Goal: Feedback & Contribution: Submit feedback/report problem

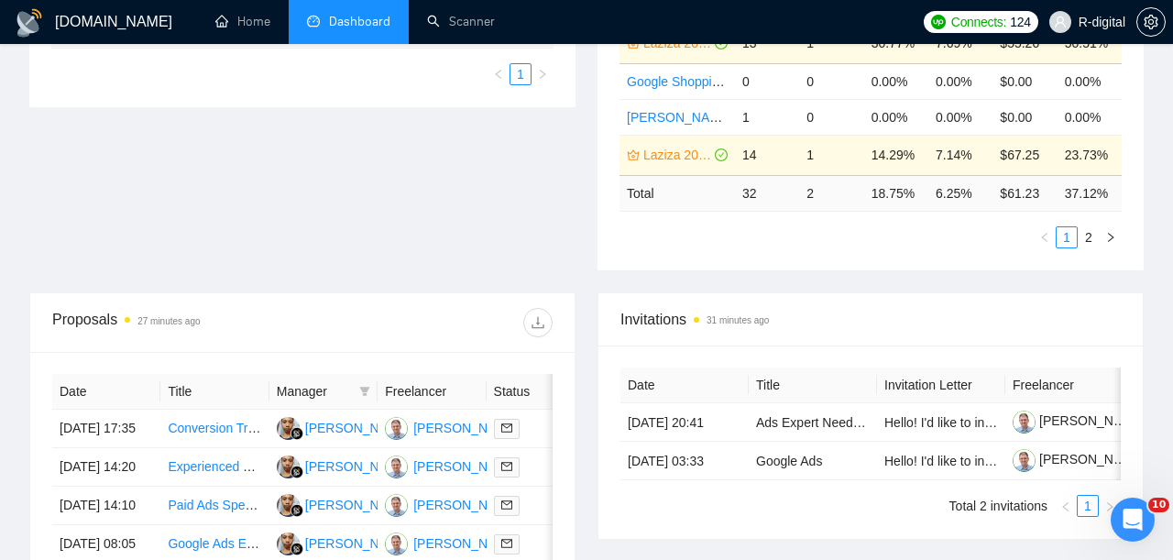
scroll to position [665, 0]
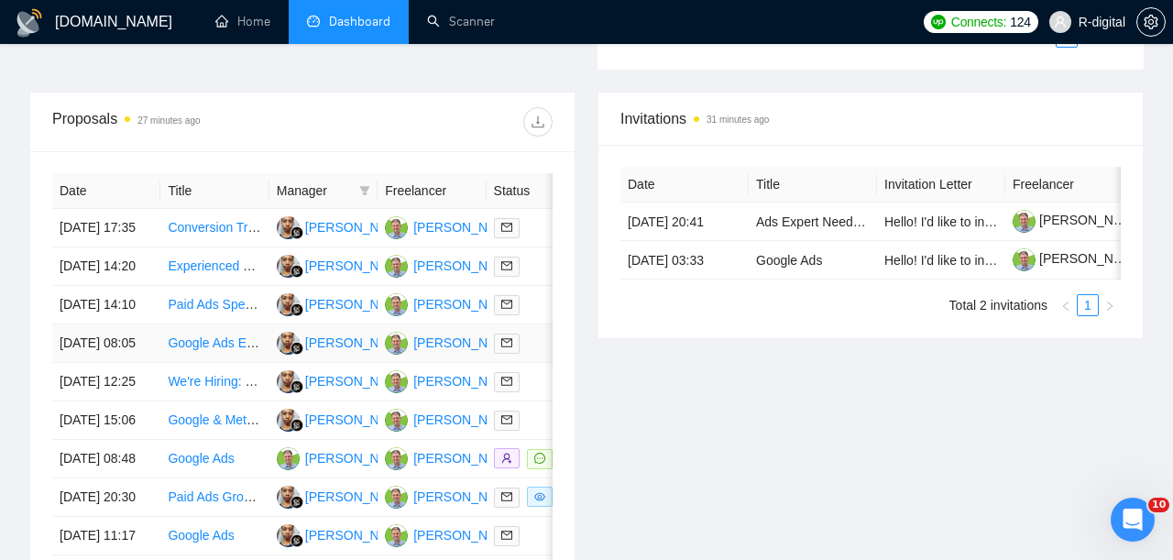
click at [121, 363] on td "[DATE] 08:05" at bounding box center [106, 343] width 108 height 38
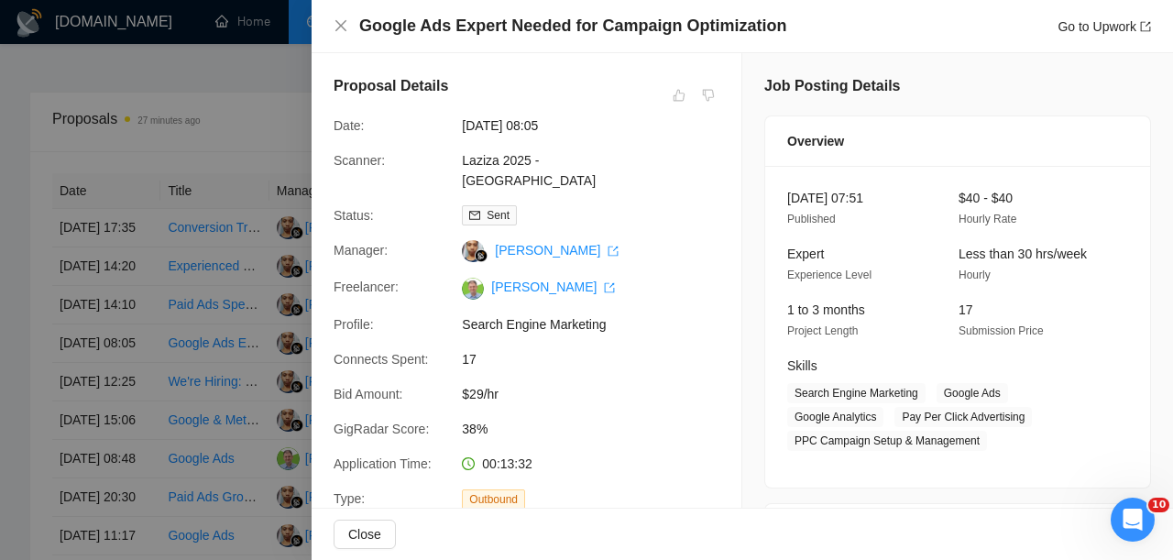
click at [153, 272] on div at bounding box center [586, 280] width 1173 height 560
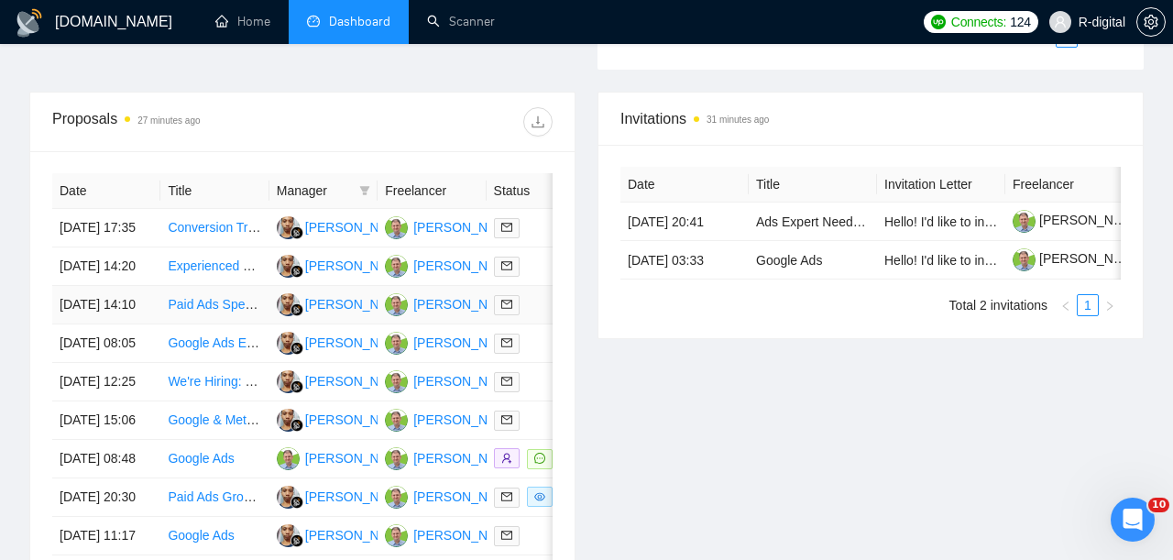
click at [188, 311] on link "Paid Ads Specialist for META and Google Ads" at bounding box center [298, 304] width 260 height 15
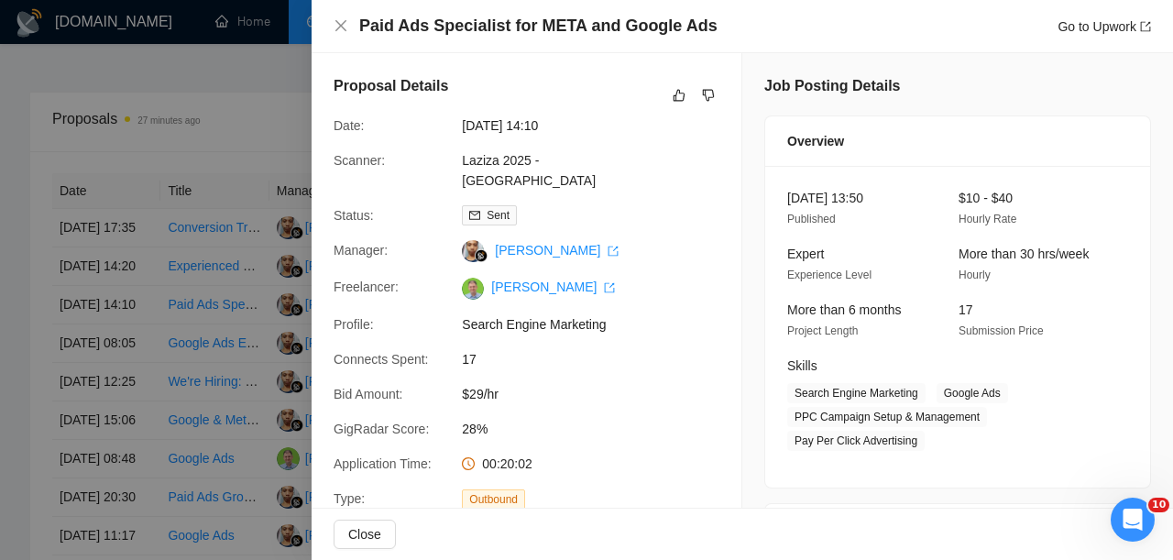
click at [551, 7] on div "Paid Ads Specialist for META and Google Ads Go to Upwork" at bounding box center [741, 26] width 861 height 53
click at [534, 26] on h4 "Paid Ads Specialist for META and Google Ads" at bounding box center [538, 26] width 358 height 23
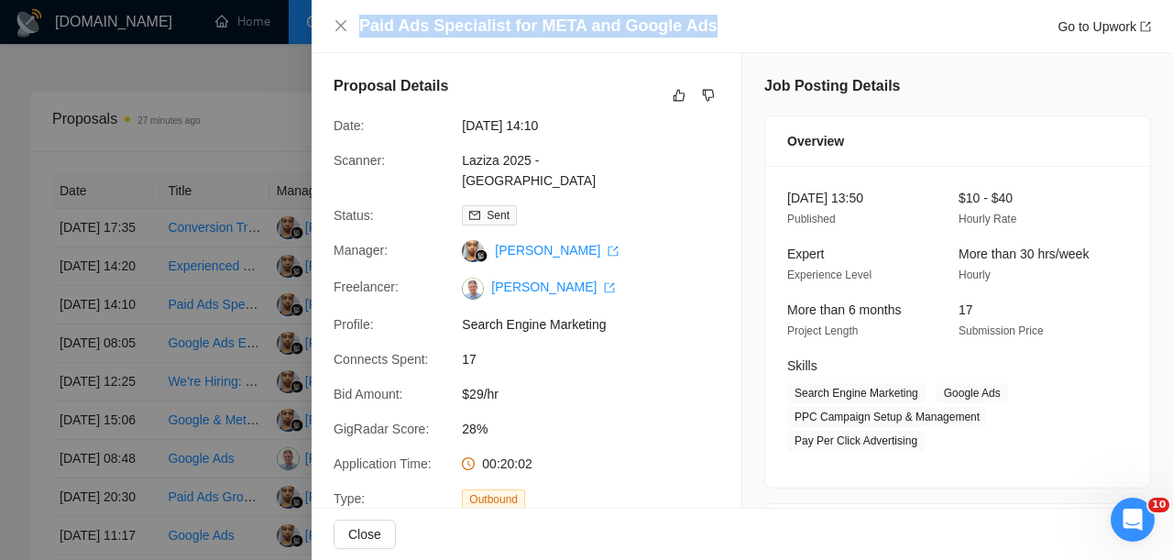
click at [534, 26] on h4 "Paid Ads Specialist for META and Google Ads" at bounding box center [538, 26] width 358 height 23
copy h4 "Paid Ads Specialist for META and Google Ads"
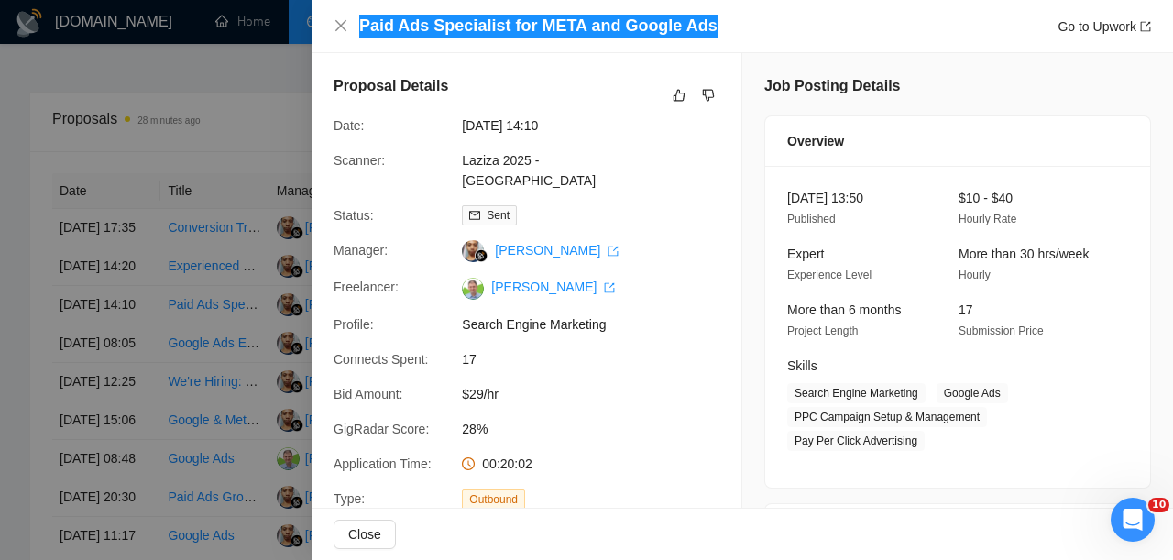
scroll to position [0, 0]
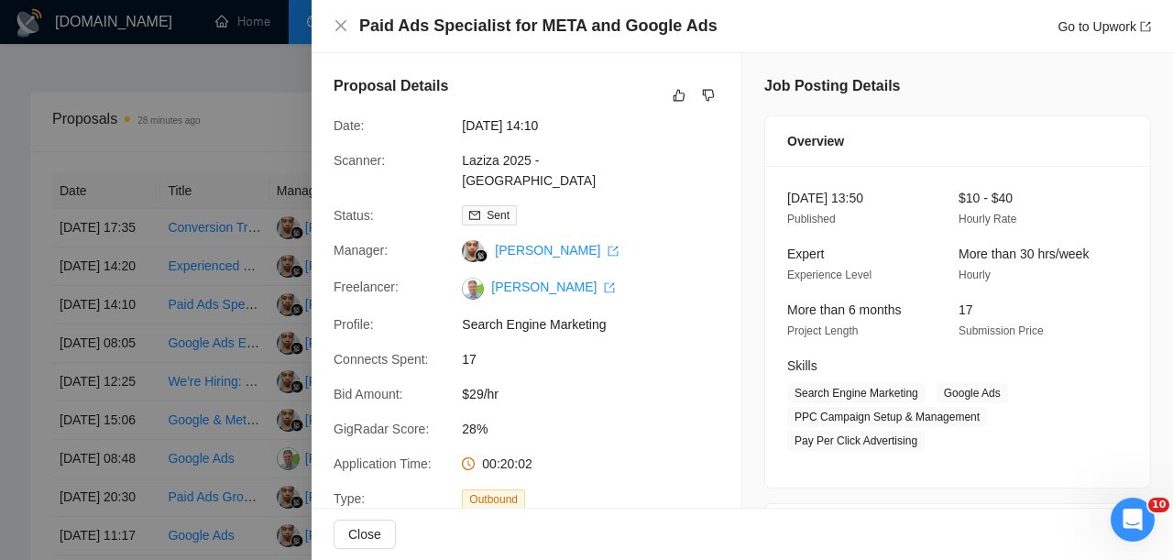
click at [667, 98] on div "Proposal Details" at bounding box center [526, 95] width 386 height 40
click at [684, 96] on icon "like" at bounding box center [678, 95] width 13 height 15
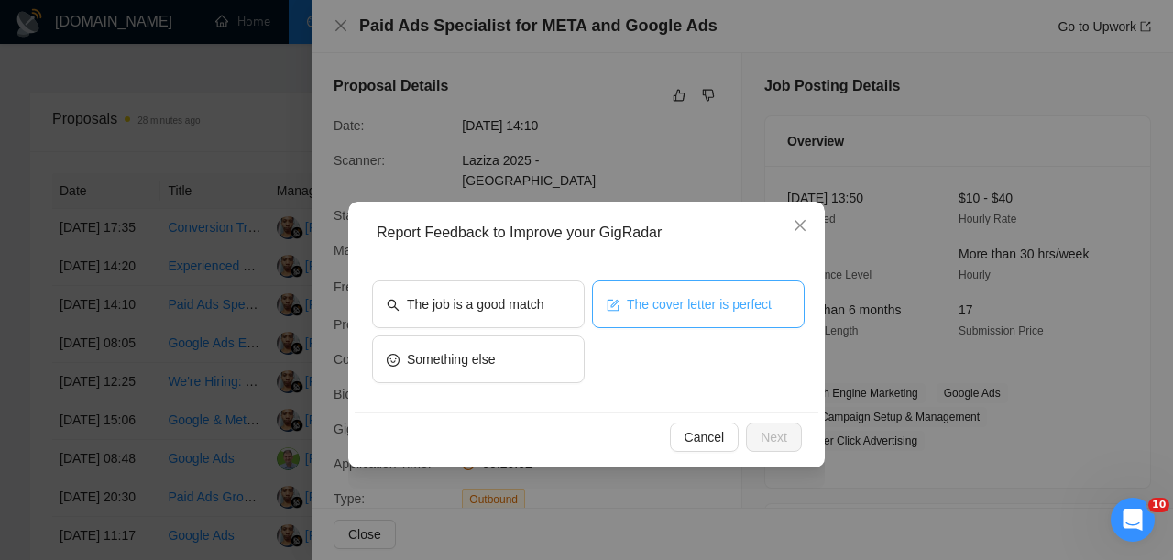
click at [693, 327] on div "The cover letter is perfect" at bounding box center [698, 307] width 213 height 55
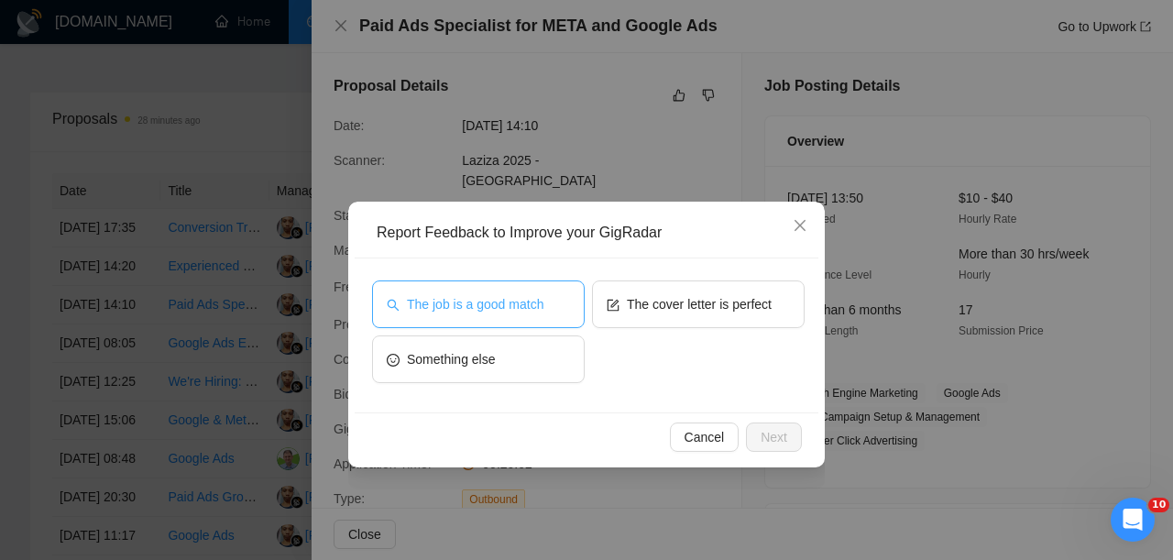
click at [488, 302] on span "The job is a good match" at bounding box center [475, 304] width 136 height 20
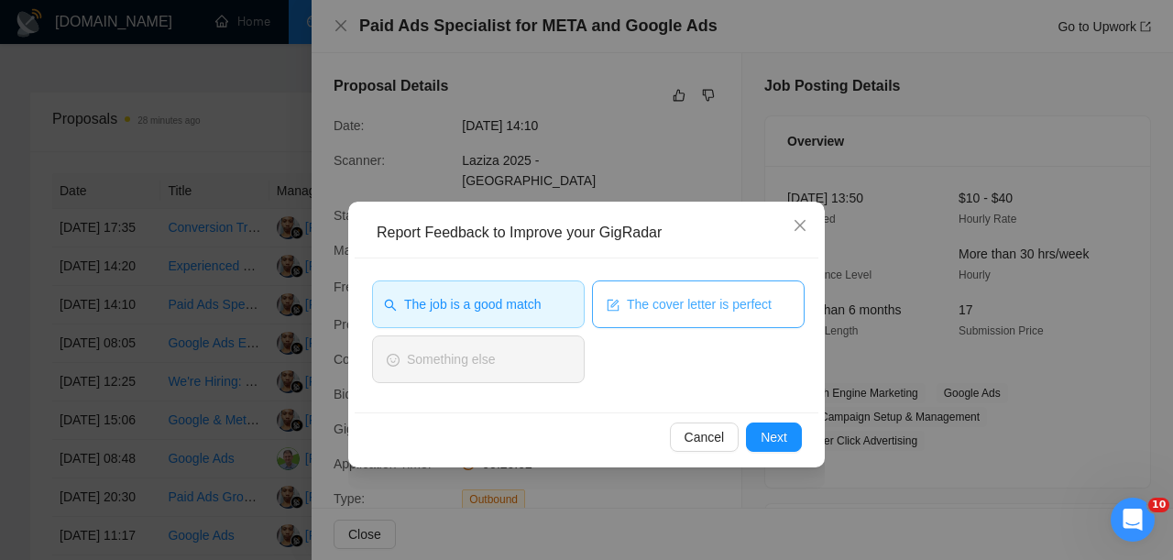
click at [639, 307] on span "The cover letter is perfect" at bounding box center [699, 304] width 145 height 20
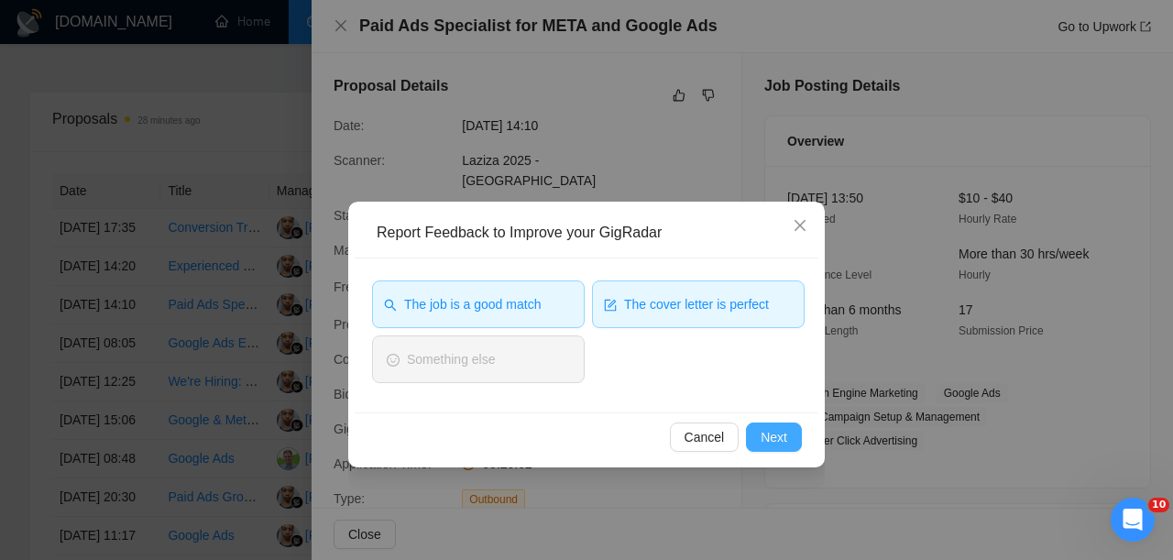
click at [782, 434] on span "Next" at bounding box center [773, 437] width 27 height 20
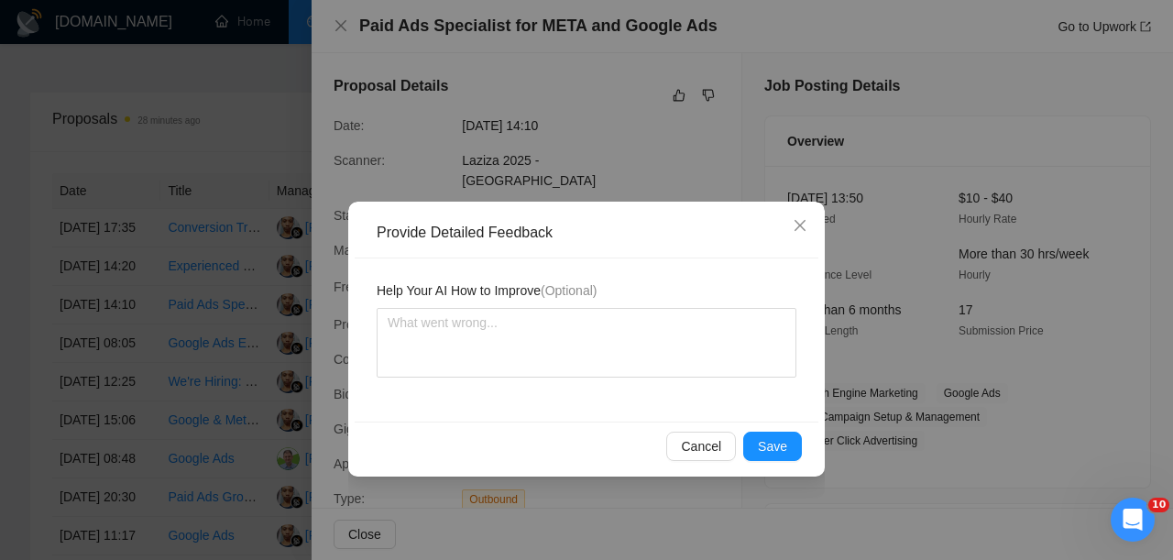
click at [782, 434] on button "Save" at bounding box center [772, 445] width 59 height 29
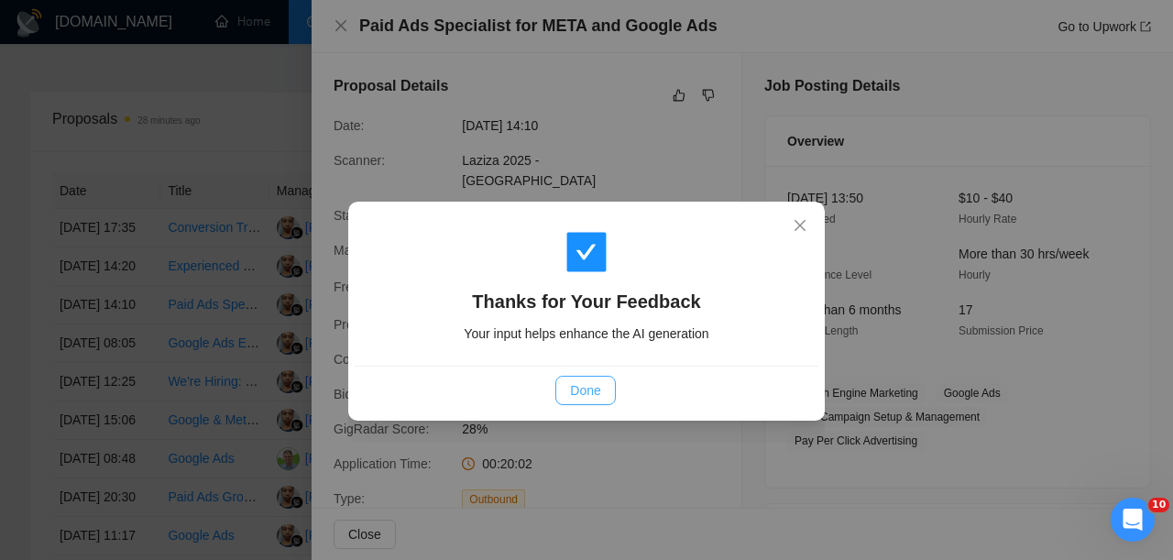
click at [576, 393] on span "Done" at bounding box center [585, 390] width 30 height 20
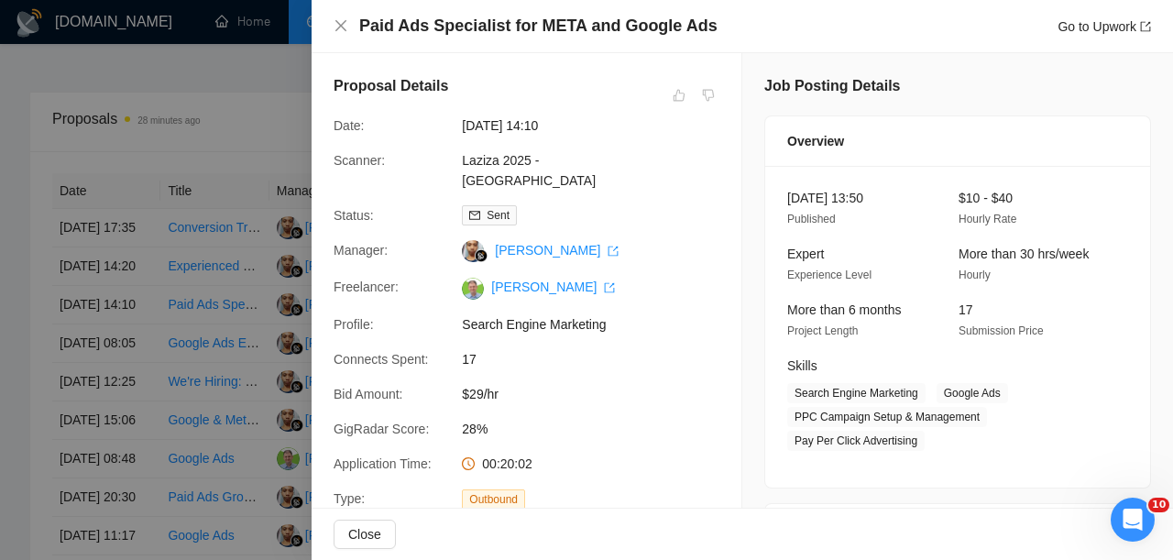
click at [234, 232] on div at bounding box center [586, 280] width 1173 height 560
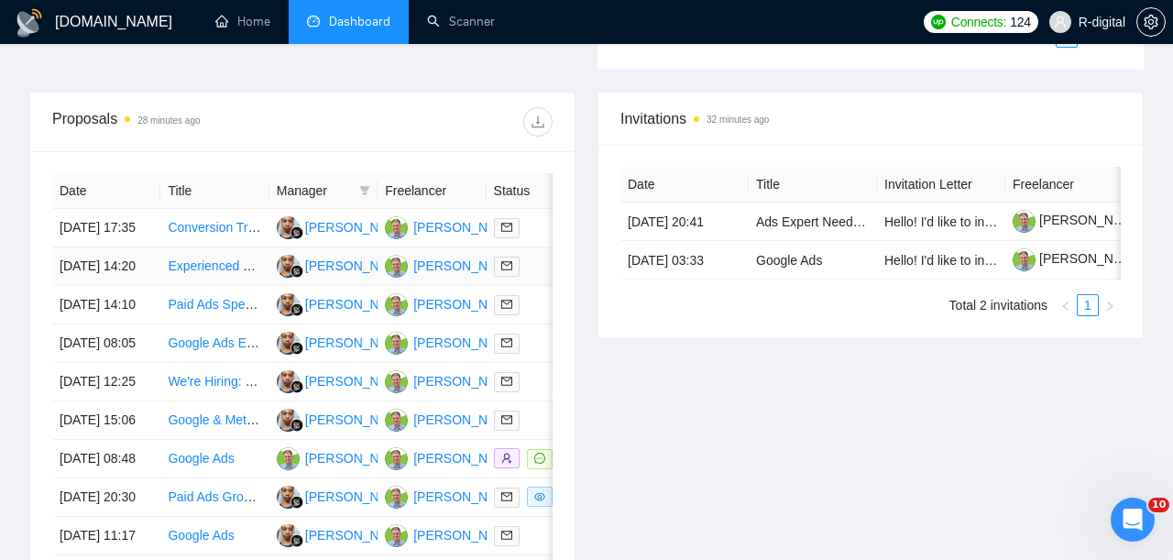
click at [196, 273] on link "Experienced Google Ads Expert for Bed Sales in the UK" at bounding box center [385, 265] width 434 height 15
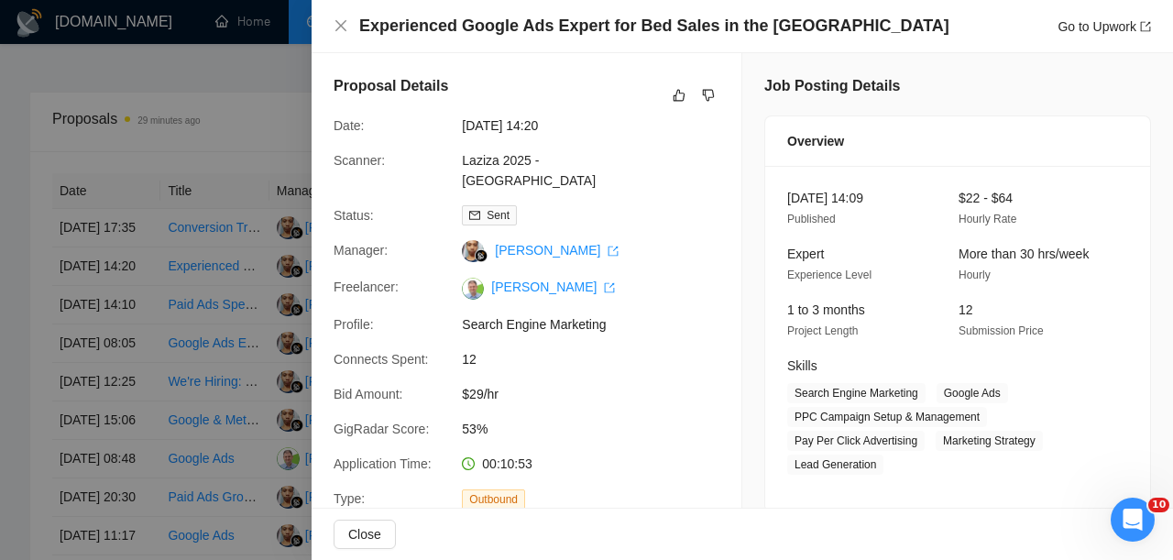
click at [468, 31] on h4 "Experienced Google Ads Expert for Bed Sales in the UK" at bounding box center [654, 26] width 590 height 23
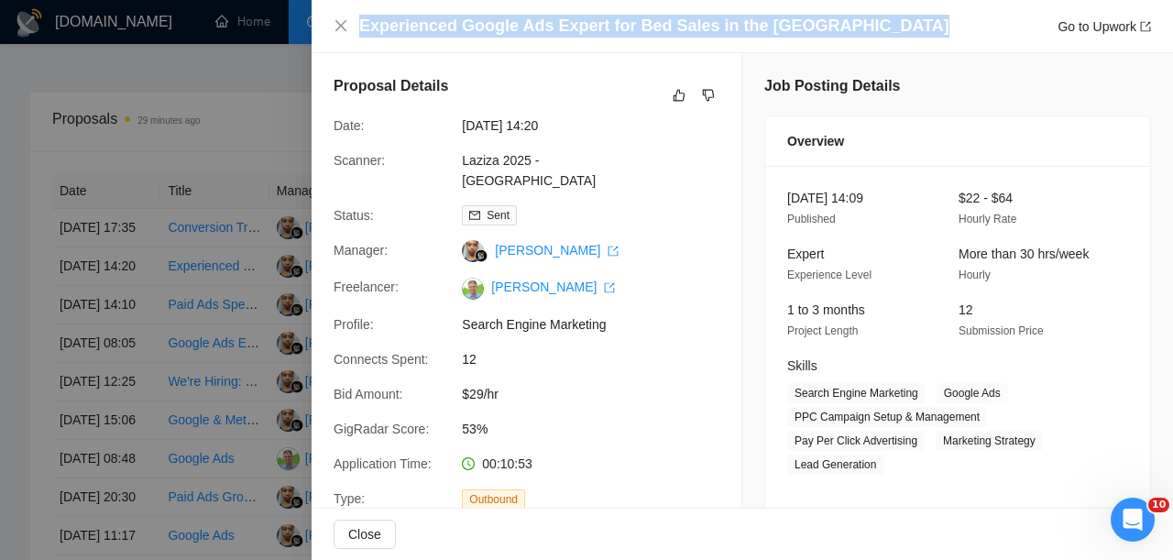
click at [468, 31] on h4 "Experienced Google Ads Expert for Bed Sales in the UK" at bounding box center [654, 26] width 590 height 23
copy h4 "Experienced Google Ads Expert for Bed Sales in the UK"
click at [683, 94] on icon "like" at bounding box center [678, 95] width 13 height 15
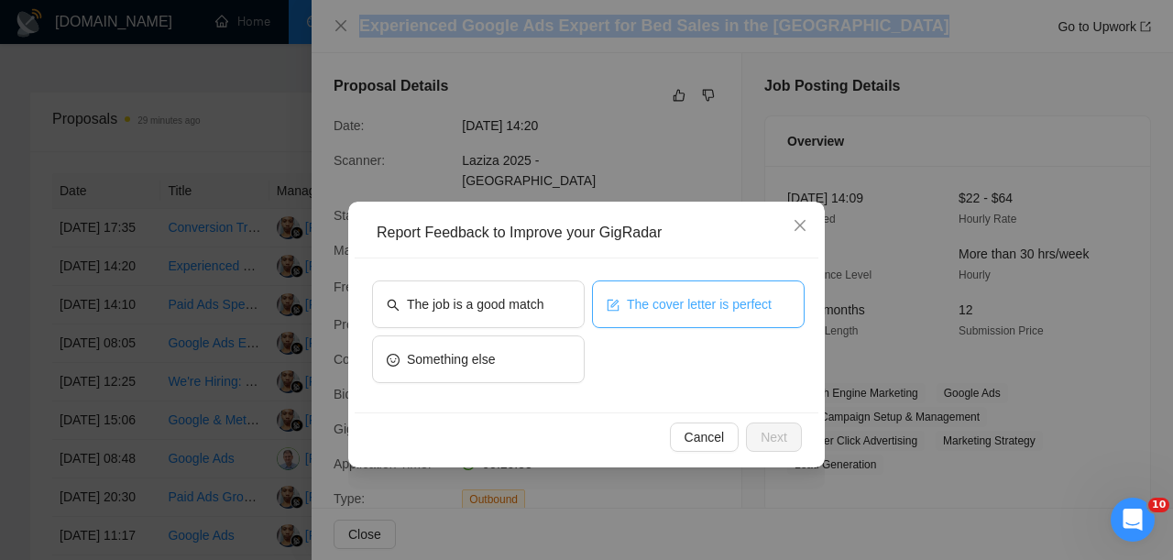
click at [635, 307] on span "The cover letter is perfect" at bounding box center [699, 304] width 145 height 20
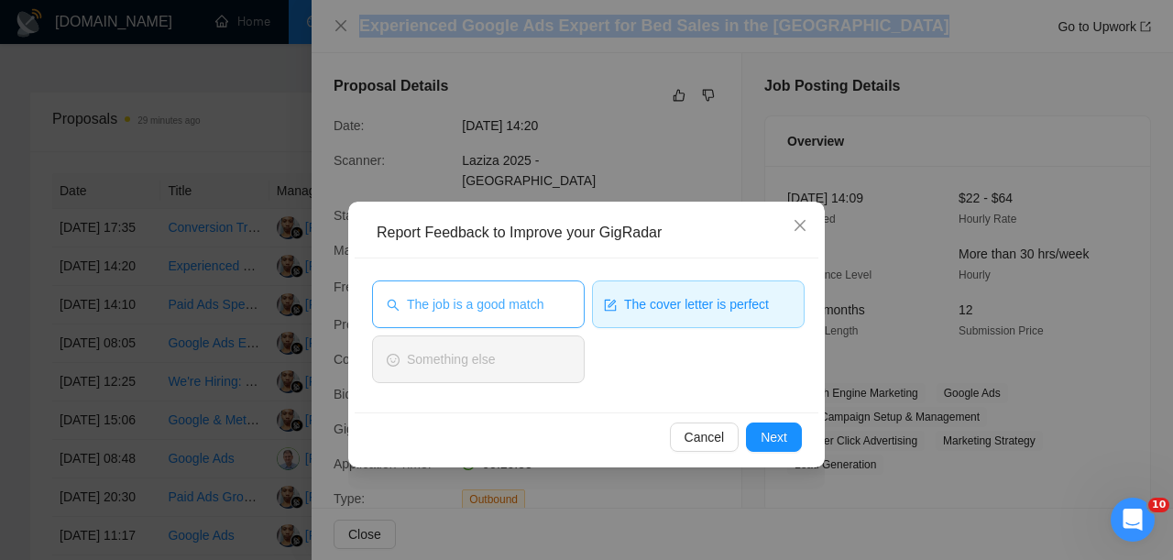
click at [508, 314] on button "The job is a good match" at bounding box center [478, 304] width 213 height 48
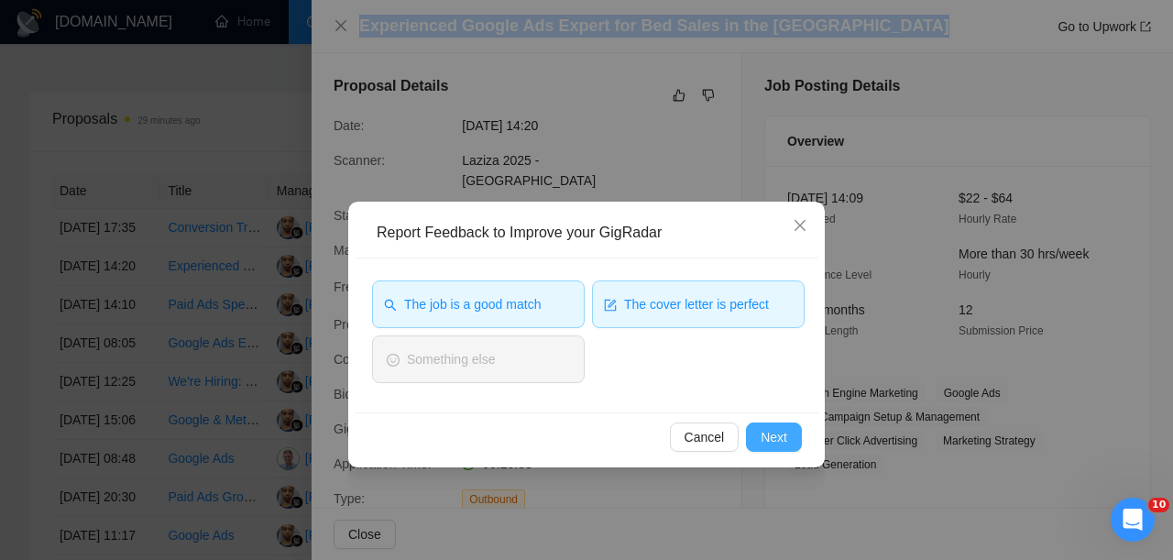
click at [770, 429] on span "Next" at bounding box center [773, 437] width 27 height 20
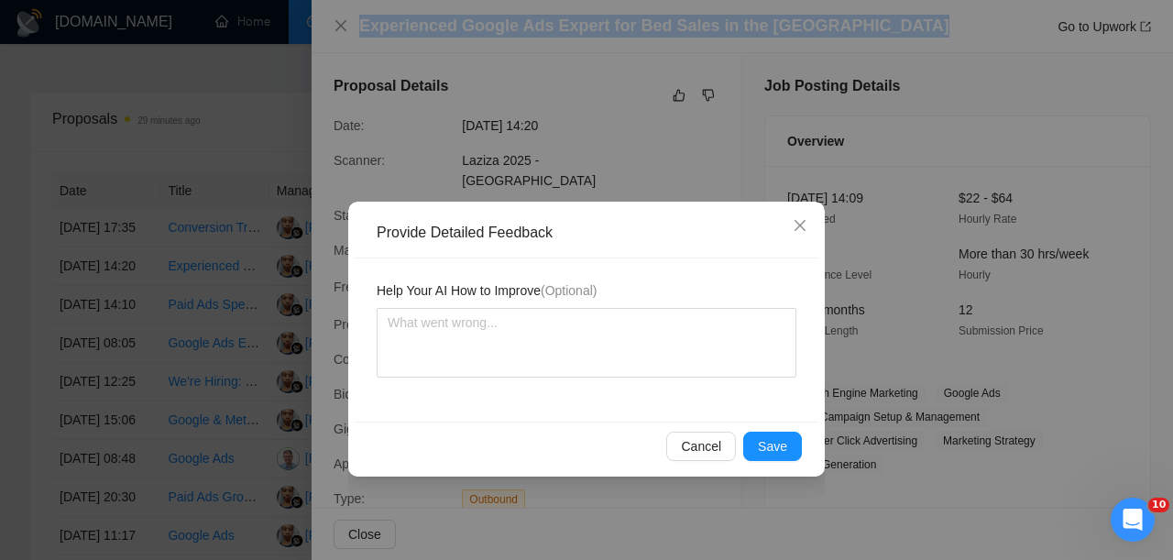
click at [770, 429] on div "Cancel Save" at bounding box center [587, 445] width 464 height 49
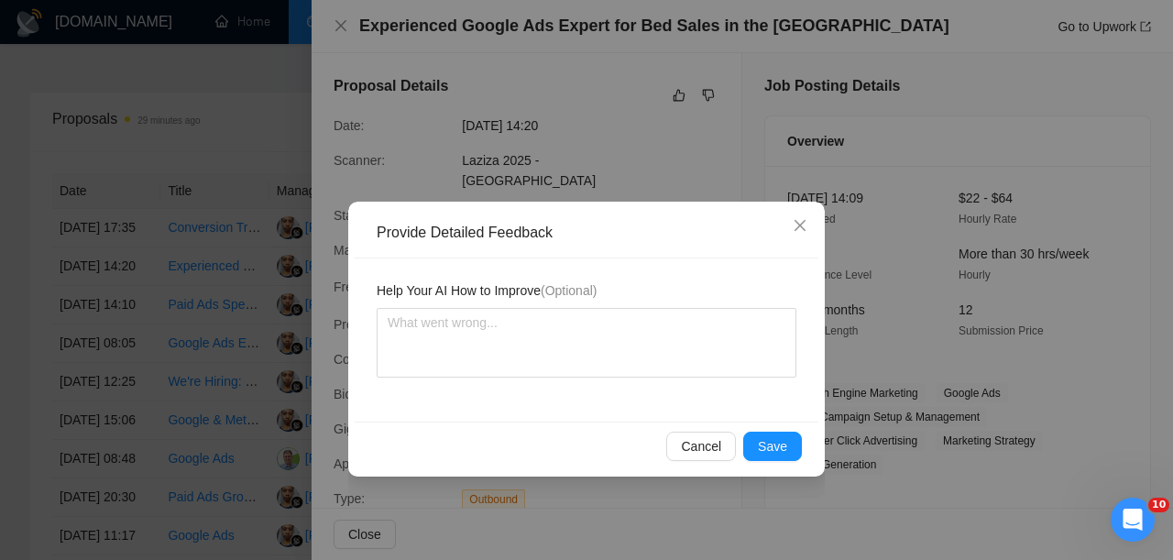
click at [770, 429] on div "Cancel Save" at bounding box center [587, 445] width 464 height 49
click at [759, 448] on span "Save" at bounding box center [772, 446] width 29 height 20
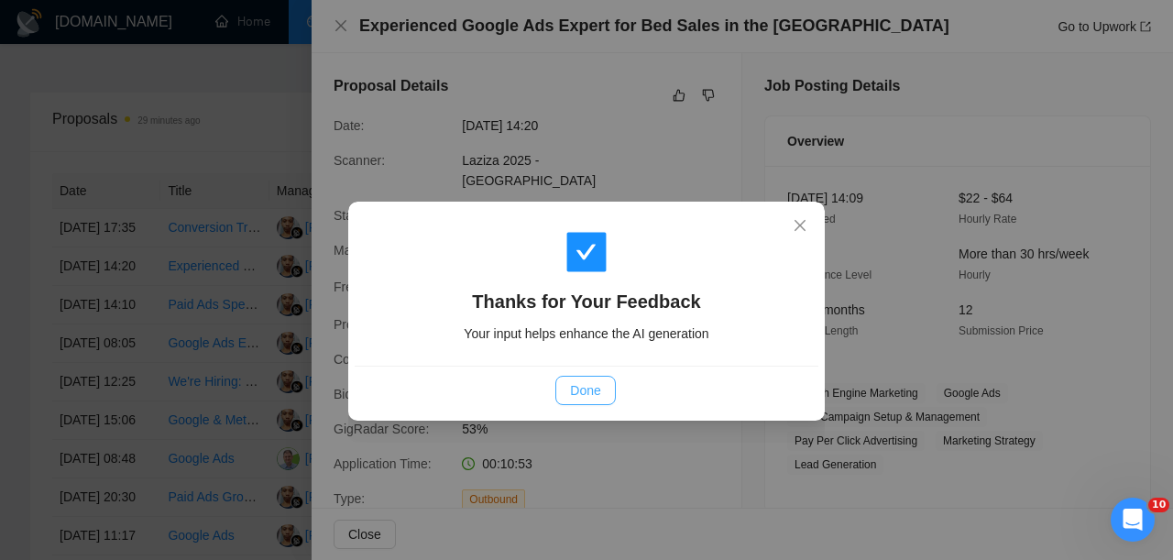
click at [592, 392] on span "Done" at bounding box center [585, 390] width 30 height 20
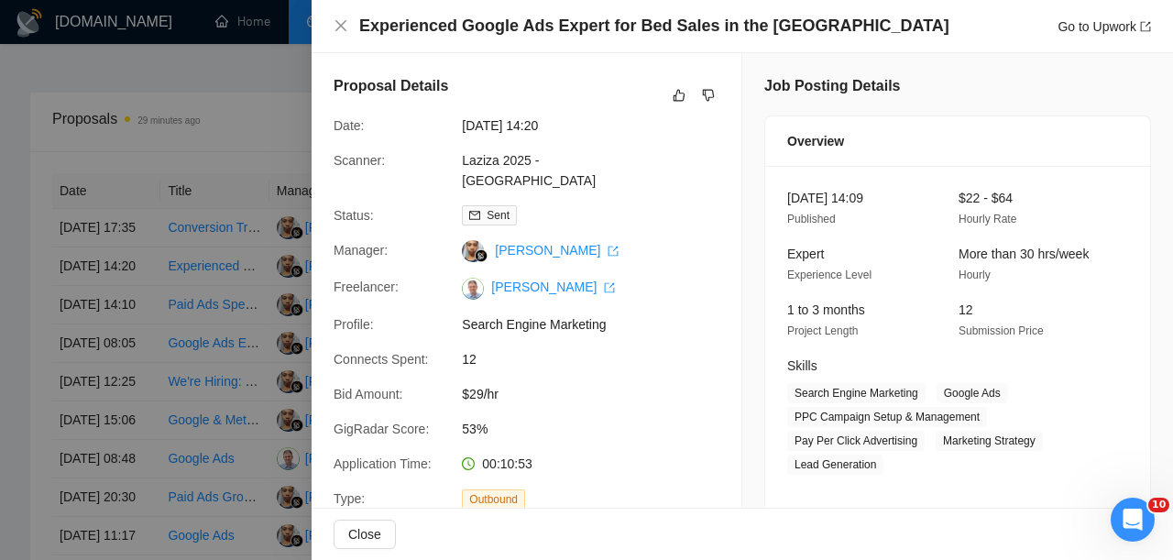
click at [131, 313] on div at bounding box center [586, 280] width 1173 height 560
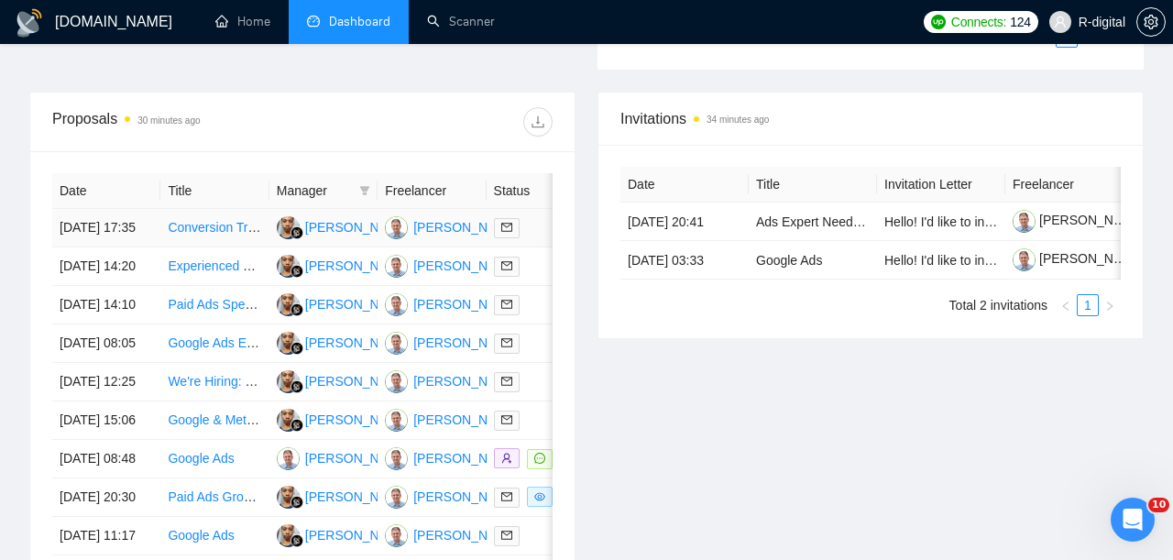
click at [197, 235] on link "Conversion Tracking" at bounding box center [226, 227] width 117 height 15
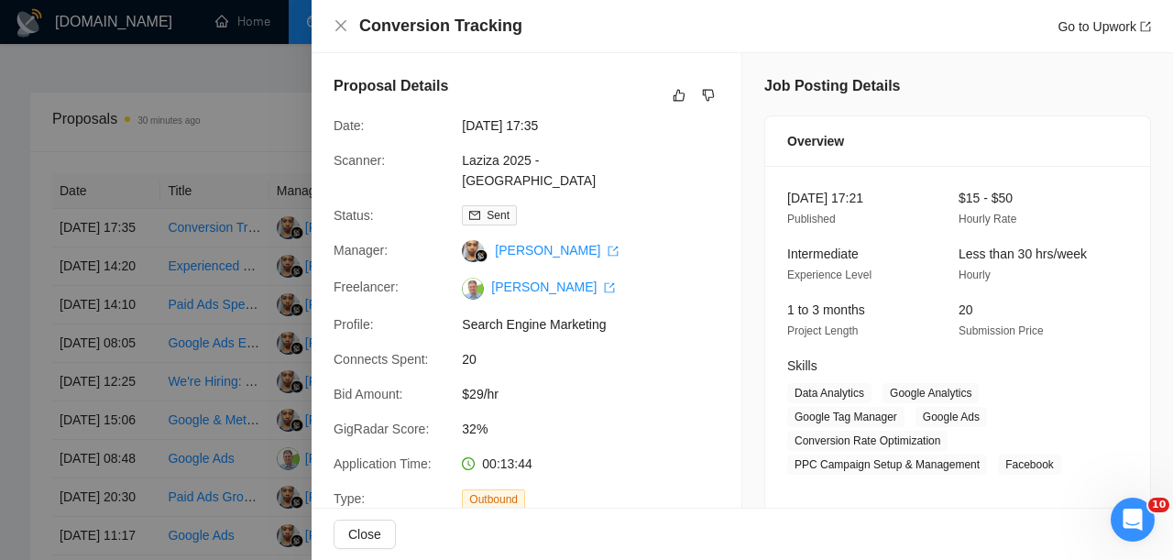
click at [431, 23] on h4 "Conversion Tracking" at bounding box center [440, 26] width 163 height 23
copy h4 "Conversion Tracking"
click at [712, 94] on icon "dislike" at bounding box center [708, 95] width 13 height 15
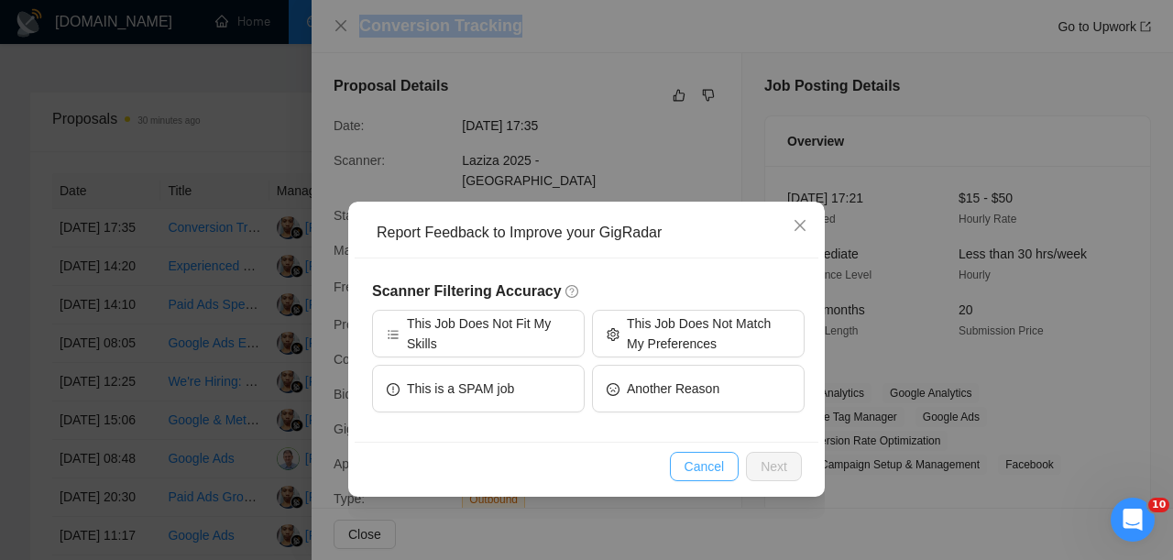
click at [712, 459] on span "Cancel" at bounding box center [704, 466] width 40 height 20
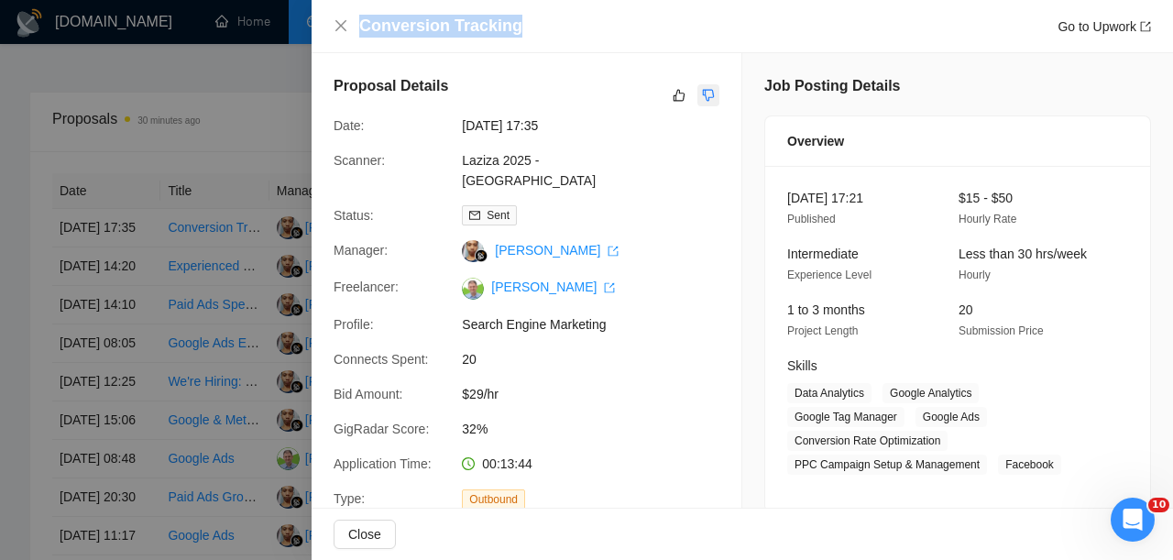
click at [704, 91] on icon "dislike" at bounding box center [708, 95] width 13 height 15
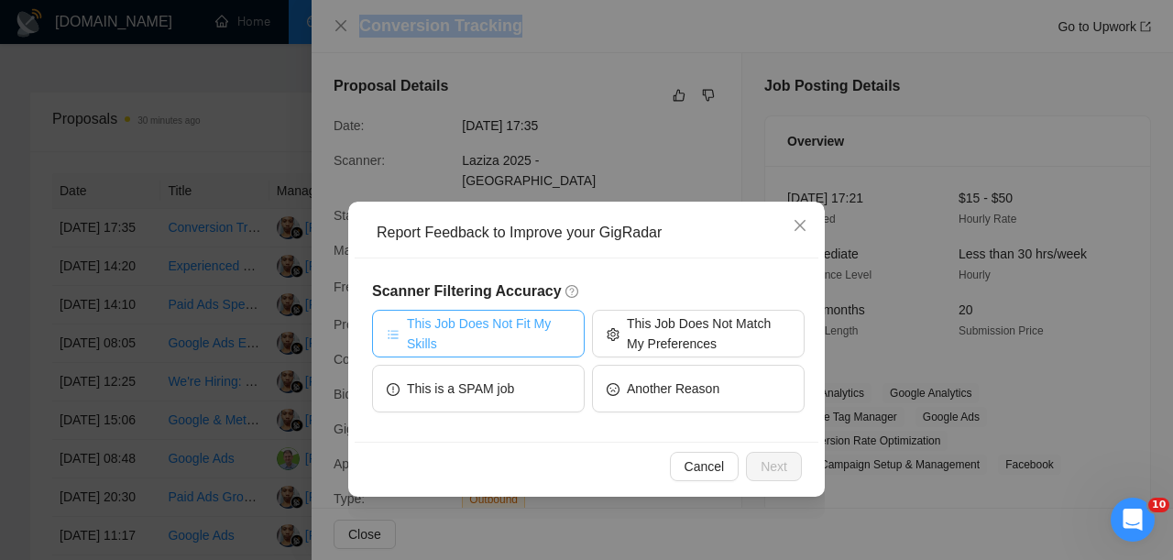
click at [440, 347] on span "This Job Does Not Fit My Skills" at bounding box center [488, 333] width 163 height 40
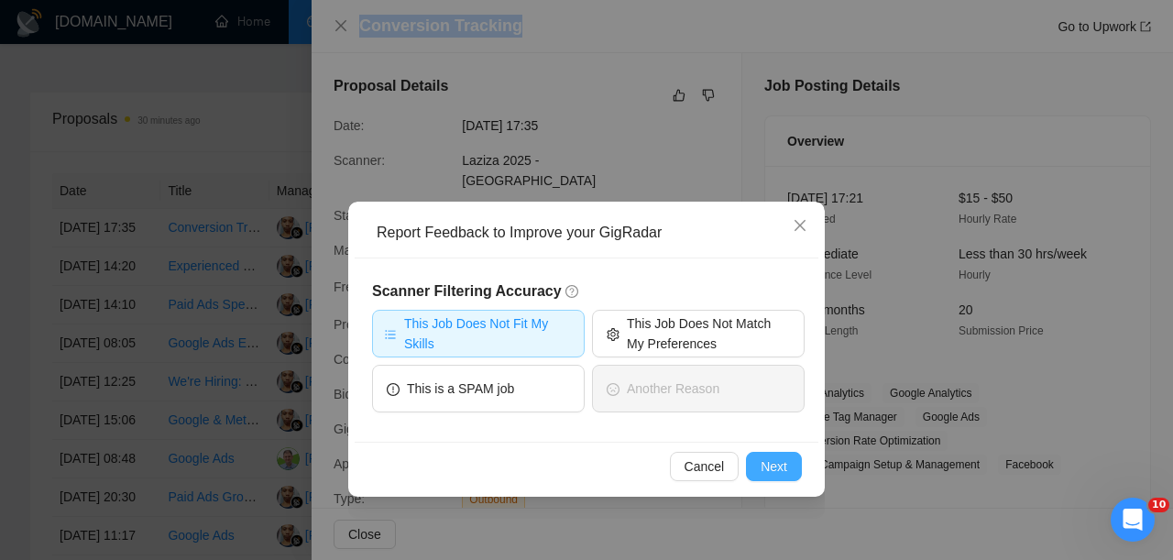
click at [774, 464] on span "Next" at bounding box center [773, 466] width 27 height 20
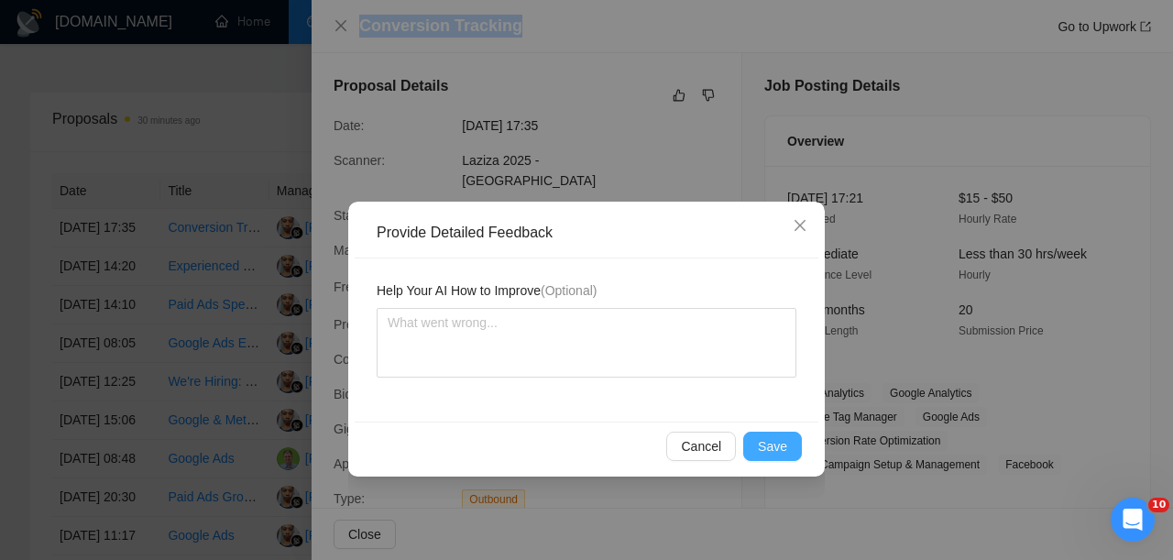
click at [769, 453] on span "Save" at bounding box center [772, 446] width 29 height 20
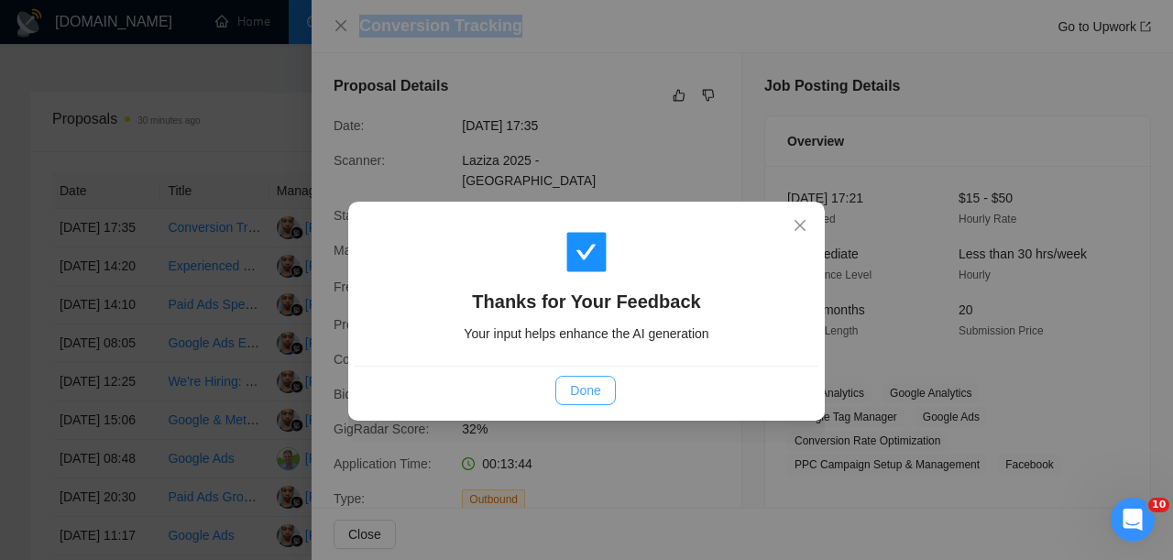
click at [574, 379] on button "Done" at bounding box center [585, 390] width 60 height 29
